Goal: Information Seeking & Learning: Learn about a topic

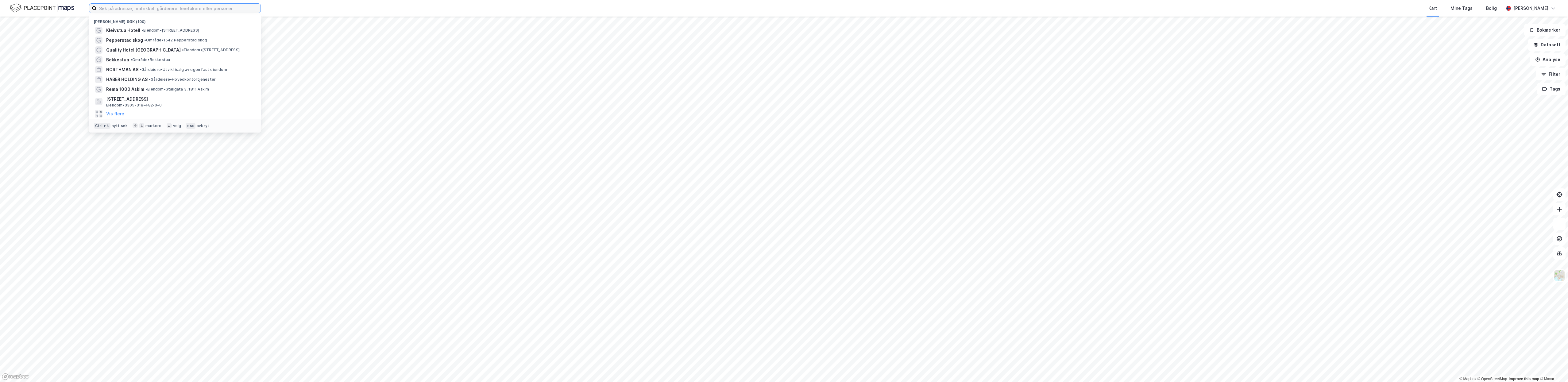
click at [225, 6] on input at bounding box center [179, 9] width 164 height 9
drag, startPoint x: 231, startPoint y: 6, endPoint x: 163, endPoint y: 6, distance: 68.0
click at [163, 6] on input at bounding box center [179, 9] width 164 height 9
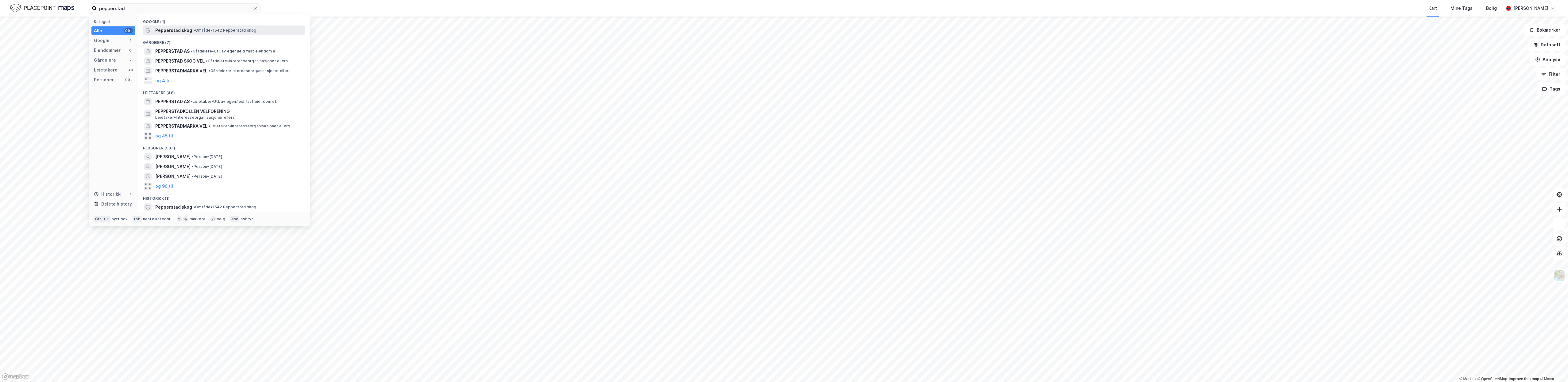
click at [178, 31] on span "Pepperstad skog" at bounding box center [174, 30] width 37 height 7
click at [136, 7] on input "pepperstad" at bounding box center [175, 9] width 156 height 9
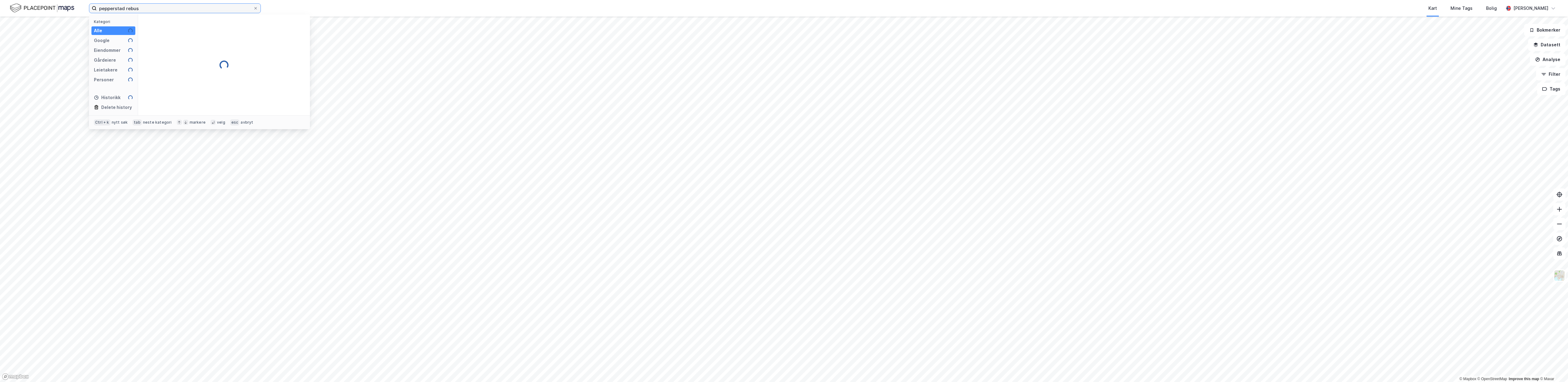
type input "pepperstad rebus"
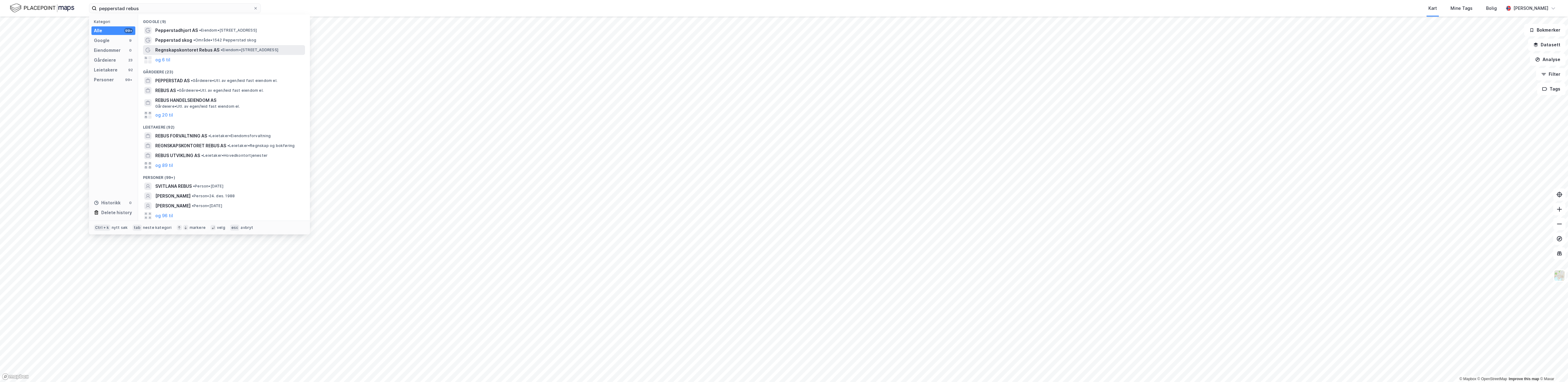
click at [180, 51] on span "Regnskapskontoret Rebus AS" at bounding box center [187, 50] width 64 height 7
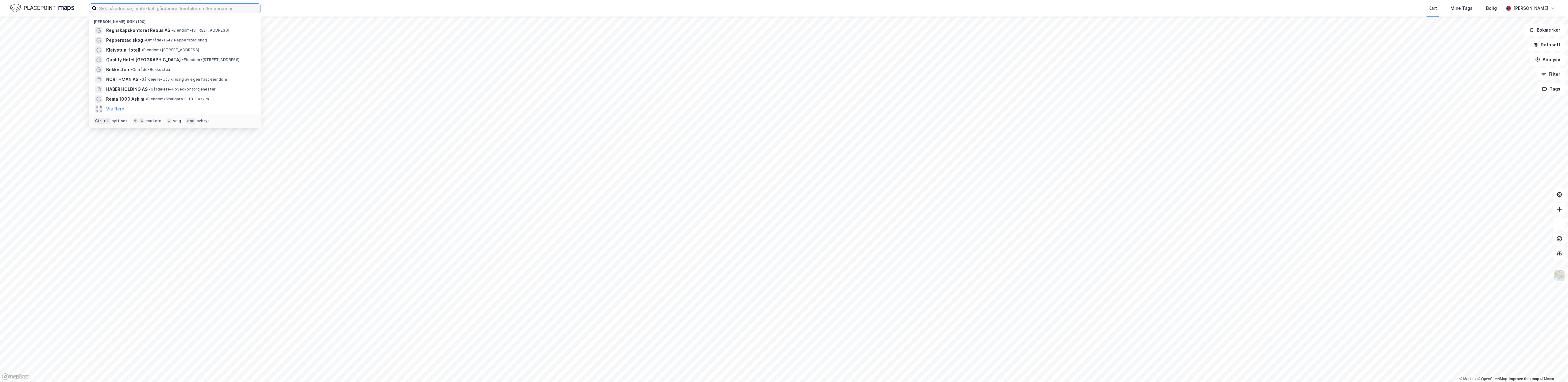
click at [99, 9] on input at bounding box center [179, 9] width 164 height 9
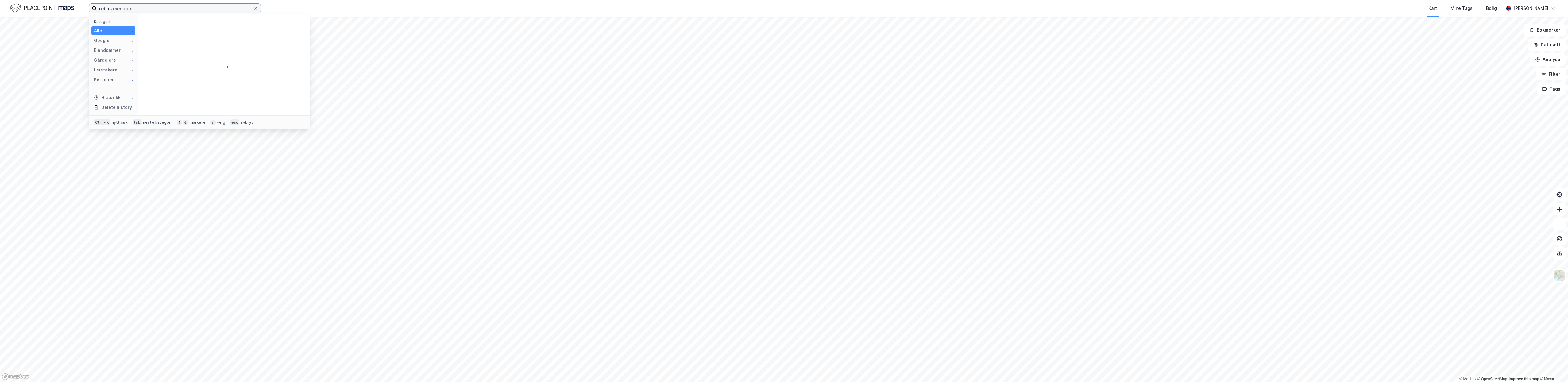
type input "rebus eiendom"
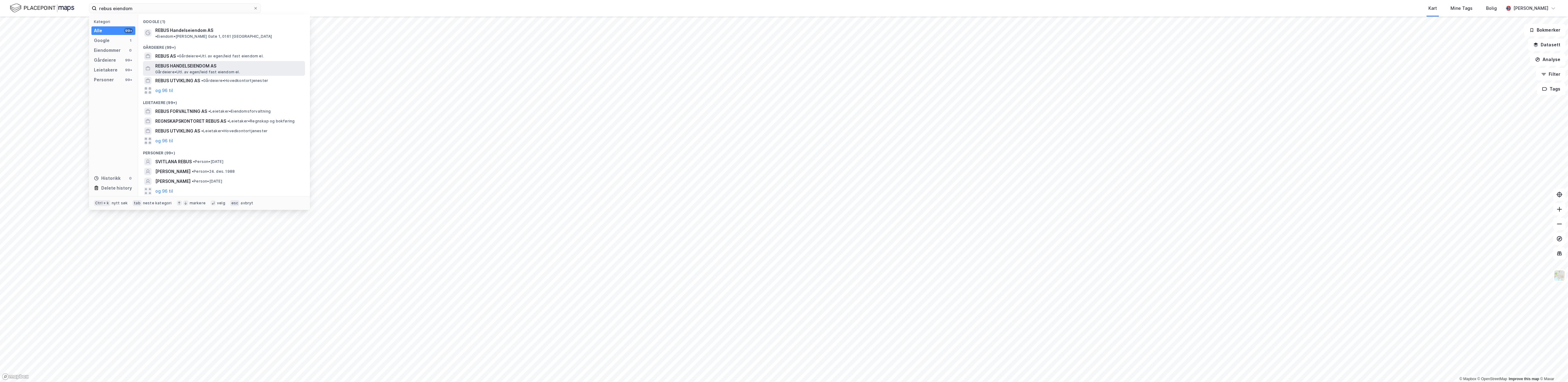
click at [186, 62] on span "REBUS HANDELSEIENDOM AS" at bounding box center [229, 66] width 148 height 7
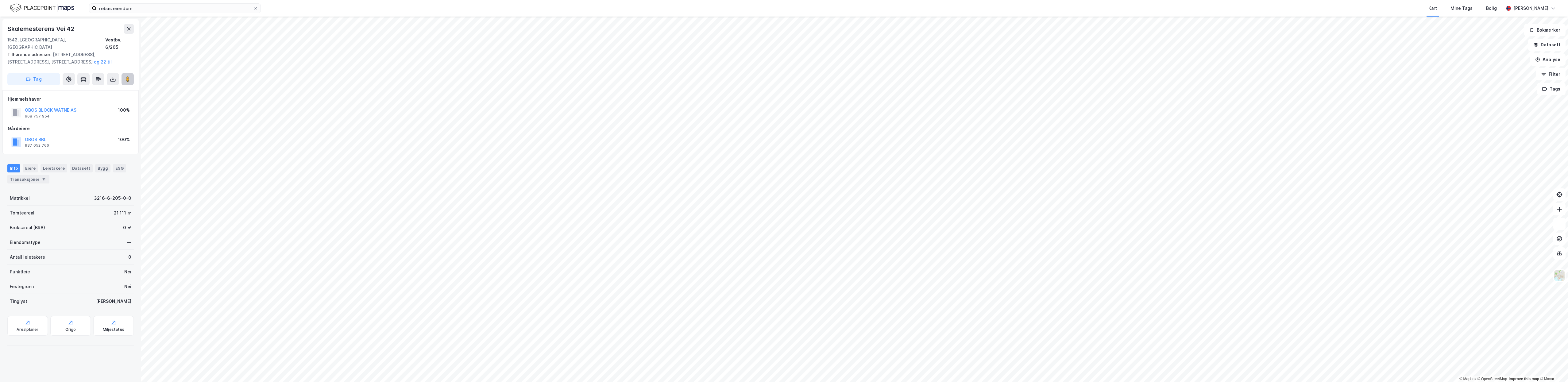
click at [142, 96] on div "© Mapbox © OpenStreetMap Improve this map © Maxar Skolemesterens Vei 42 1542, V…" at bounding box center [784, 199] width 1568 height 365
click at [129, 76] on image at bounding box center [127, 79] width 4 height 6
click at [687, 118] on div "© Mapbox © OpenStreetMap Improve this map © Maxar Ingen adresse Vestby, 169/15 …" at bounding box center [784, 199] width 1568 height 365
